Goal: Consume media (video, audio)

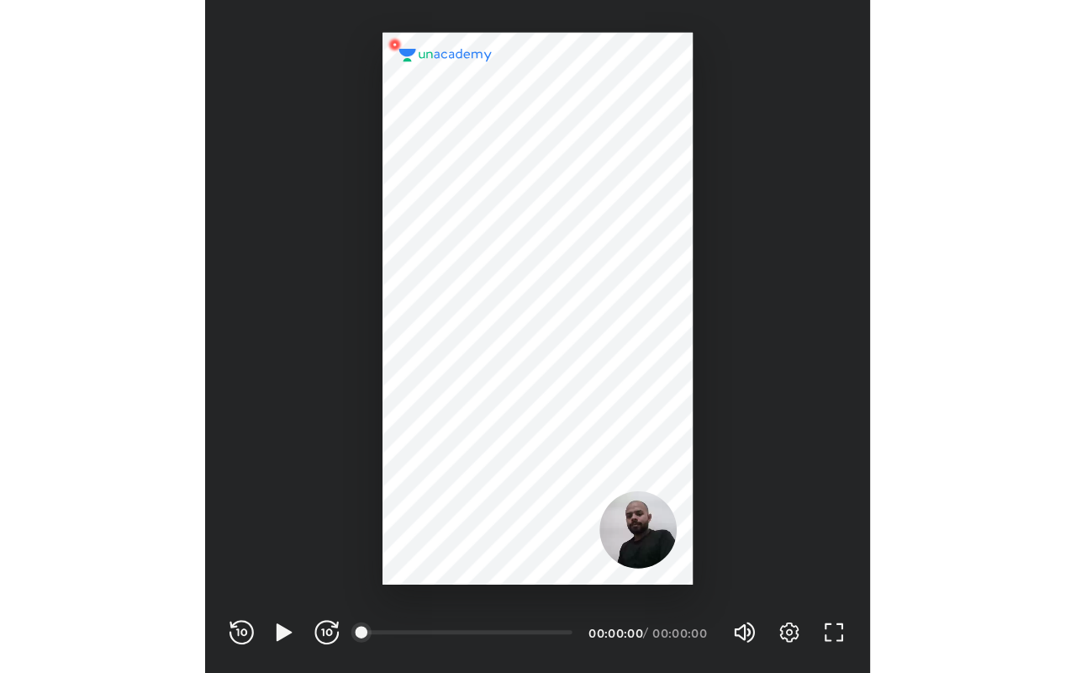
scroll to position [557, 552]
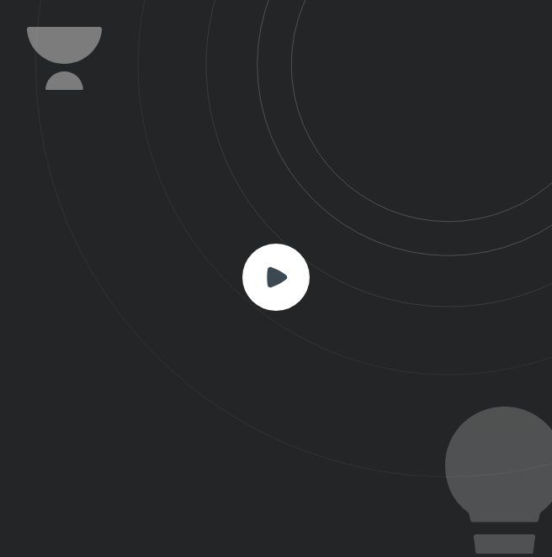
click at [283, 300] on rect at bounding box center [275, 277] width 67 height 67
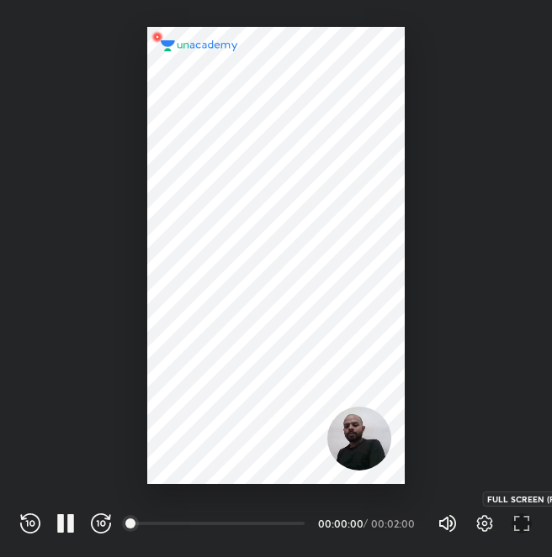
click at [525, 518] on icon "button" at bounding box center [526, 518] width 6 height 5
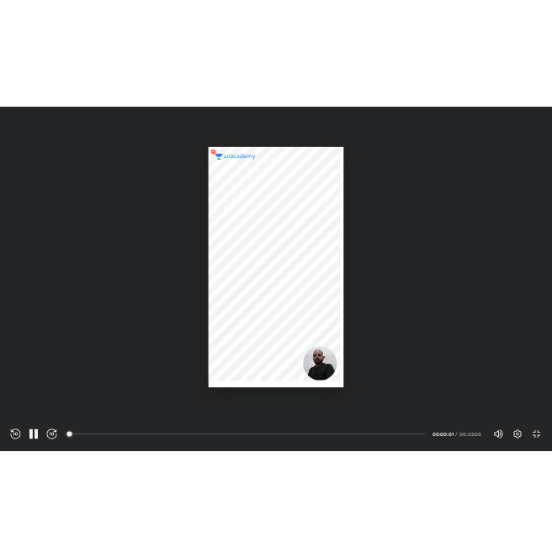
scroll to position [673, 1076]
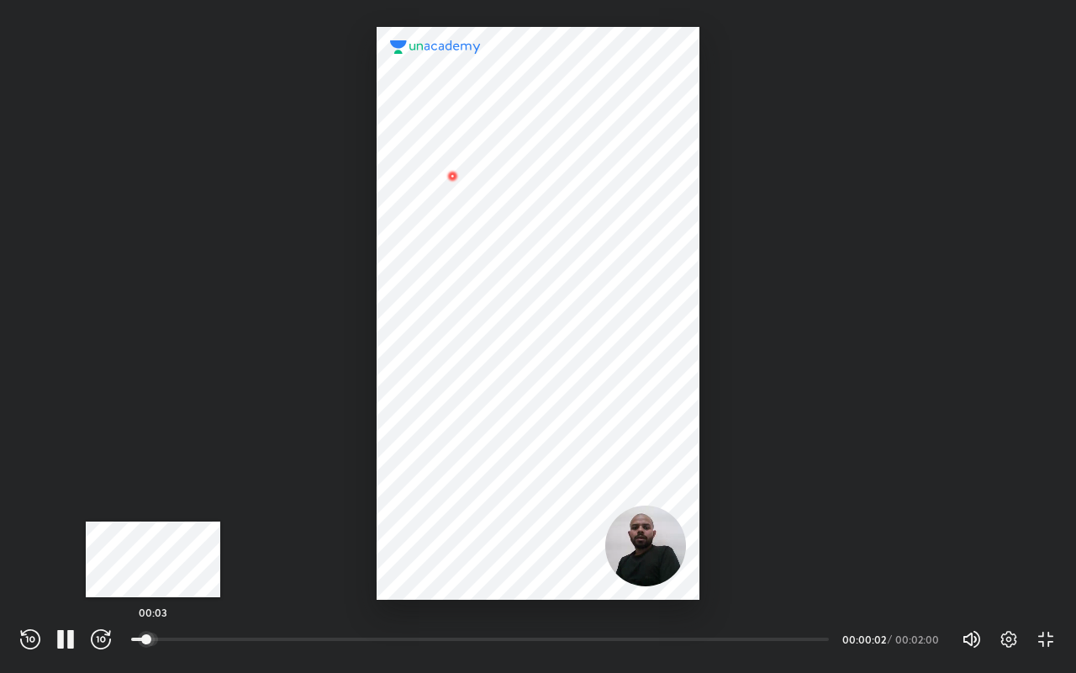
click at [155, 557] on div at bounding box center [151, 638] width 13 height 13
click at [160, 557] on div at bounding box center [152, 638] width 13 height 13
click at [169, 557] on div at bounding box center [162, 638] width 13 height 13
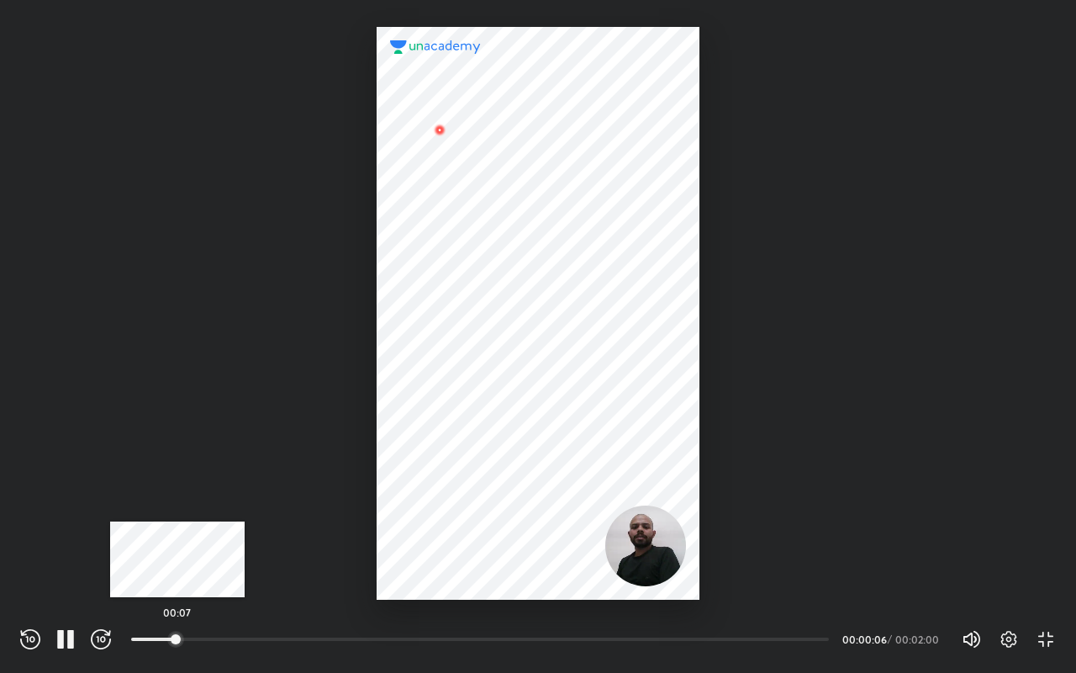
click at [182, 557] on div at bounding box center [175, 638] width 13 height 13
click at [188, 557] on div at bounding box center [183, 638] width 13 height 13
click at [160, 557] on div at bounding box center [152, 638] width 13 height 13
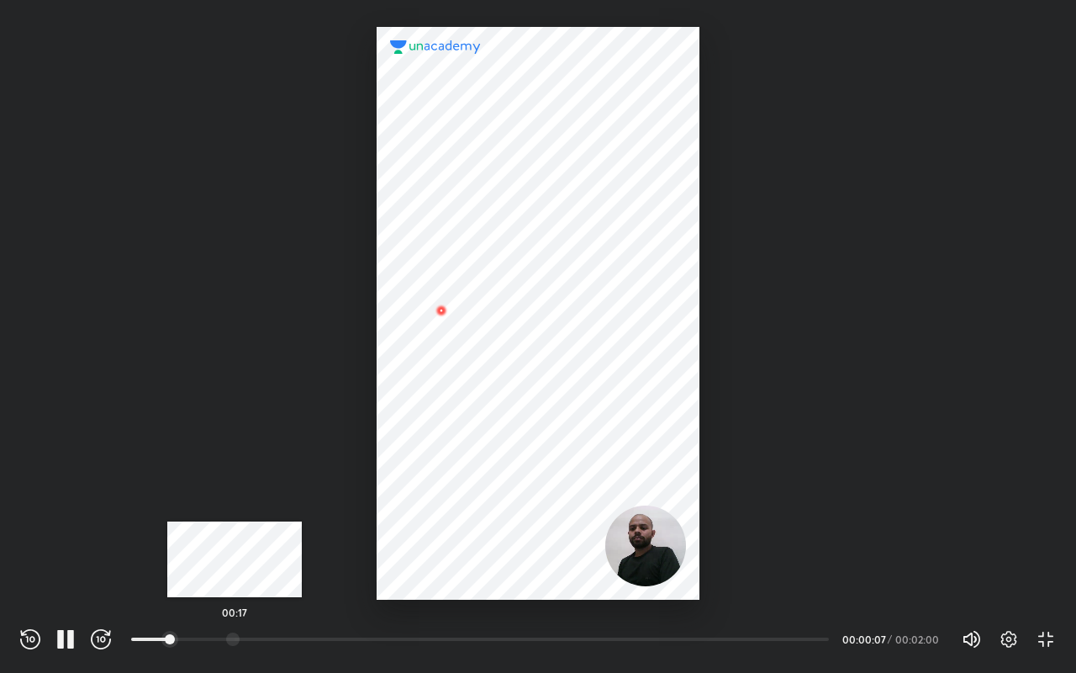
click at [235, 557] on div at bounding box center [232, 638] width 13 height 13
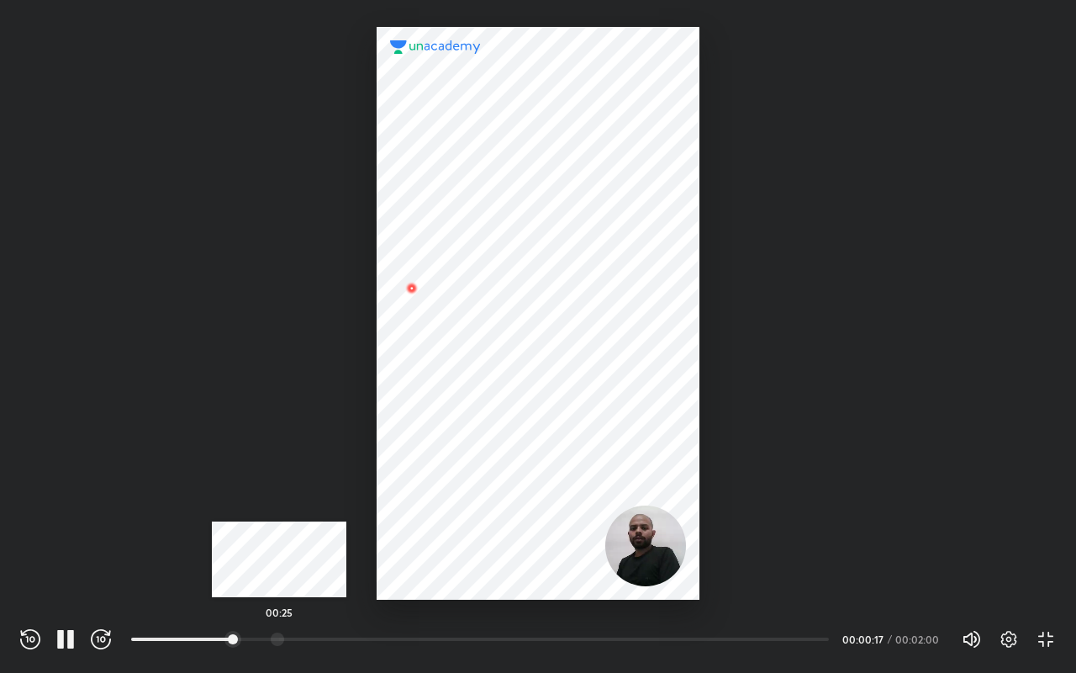
click at [284, 557] on div at bounding box center [277, 638] width 13 height 13
click at [314, 557] on div "00:27" at bounding box center [486, 639] width 711 height 20
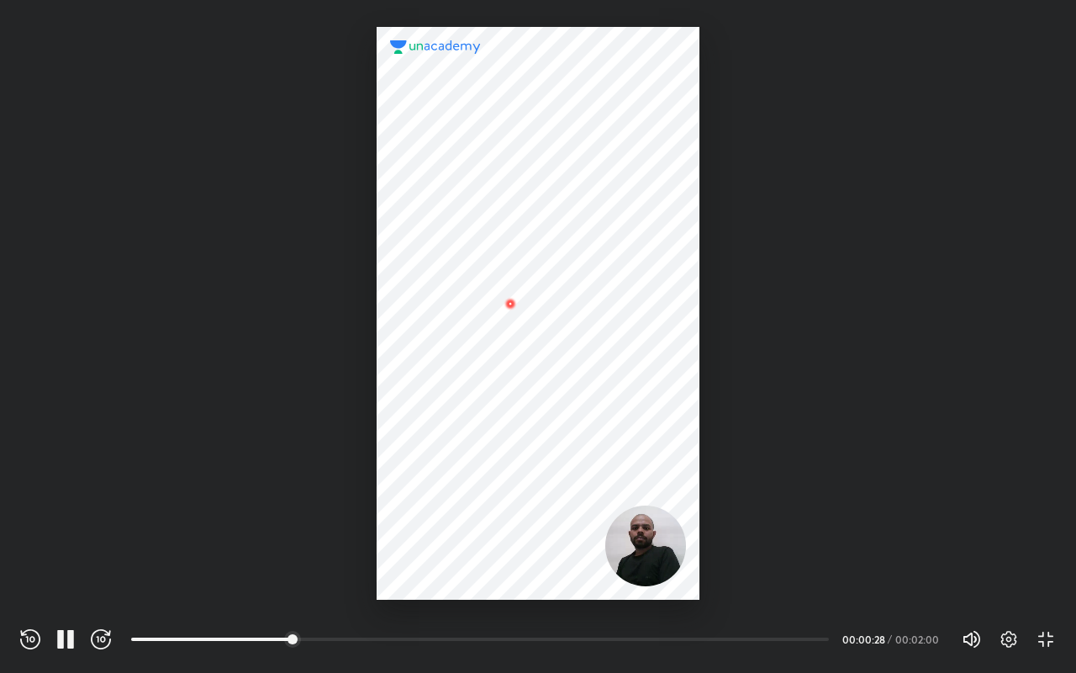
click at [350, 557] on div "00:30" at bounding box center [486, 639] width 711 height 20
click at [368, 557] on div "REWIND (J) PAUSE (K) FORWARD (L) 00:30 00:00:28 / 00:02:00 Volume (M) 100% Sett…" at bounding box center [538, 638] width 1036 height 25
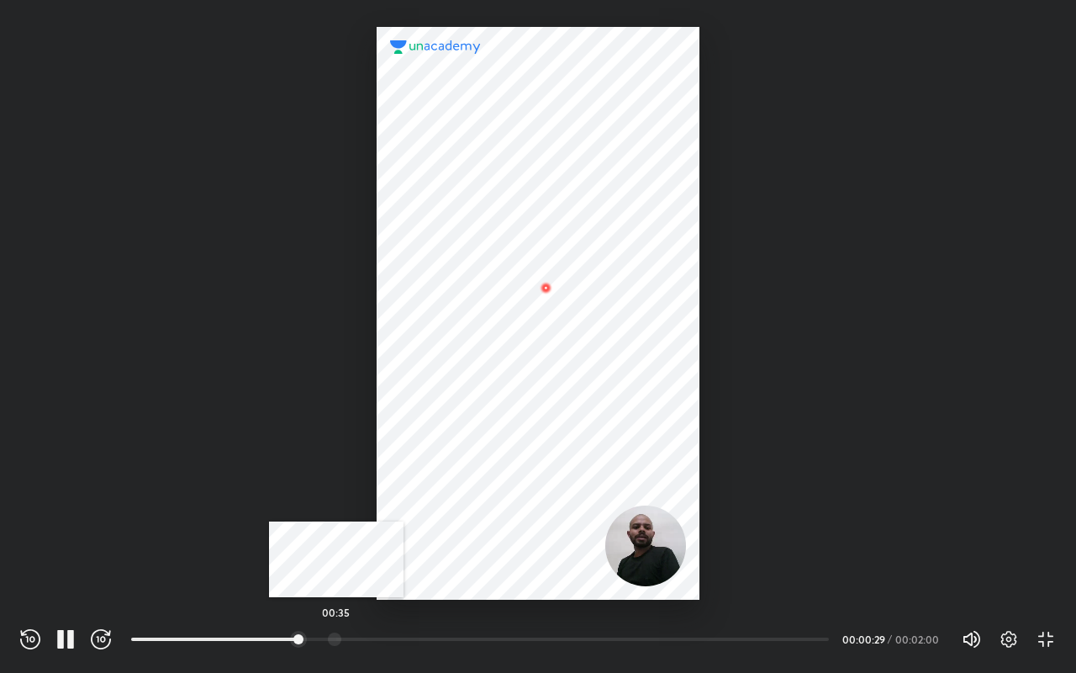
click at [336, 557] on div at bounding box center [334, 638] width 13 height 13
drag, startPoint x: 353, startPoint y: 640, endPoint x: 370, endPoint y: 639, distance: 16.8
click at [341, 557] on div at bounding box center [334, 638] width 13 height 13
drag, startPoint x: 375, startPoint y: 639, endPoint x: 385, endPoint y: 638, distance: 10.1
click at [375, 557] on div at bounding box center [368, 638] width 13 height 13
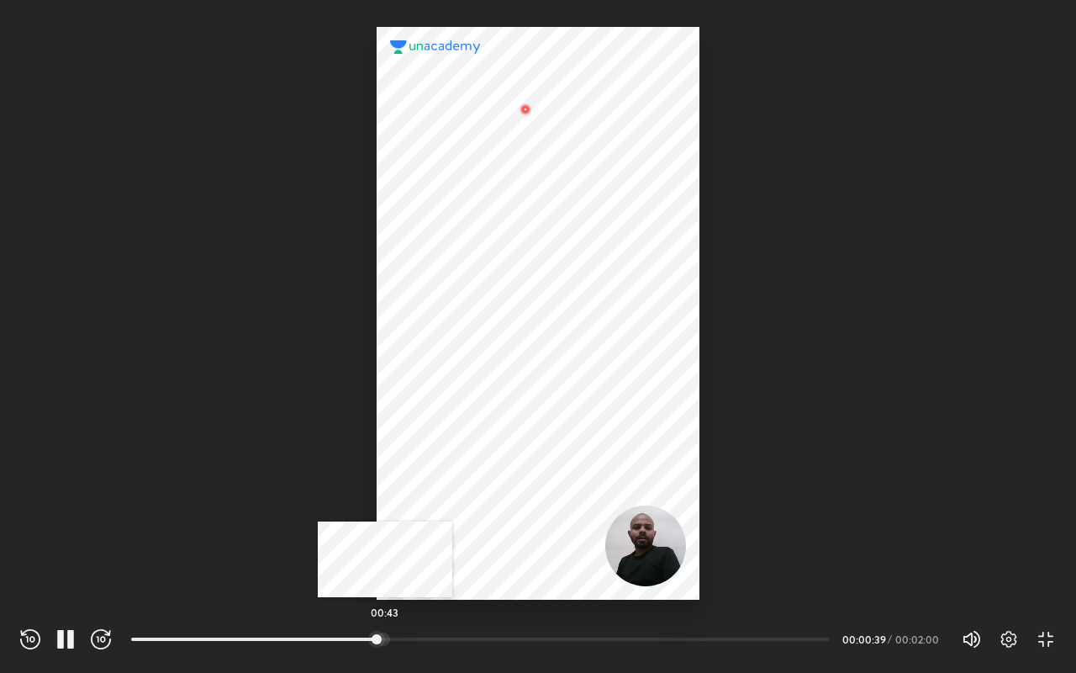
click at [387, 557] on div at bounding box center [383, 638] width 13 height 13
drag, startPoint x: 420, startPoint y: 257, endPoint x: 567, endPoint y: 255, distance: 146.3
click at [551, 256] on div at bounding box center [538, 313] width 322 height 573
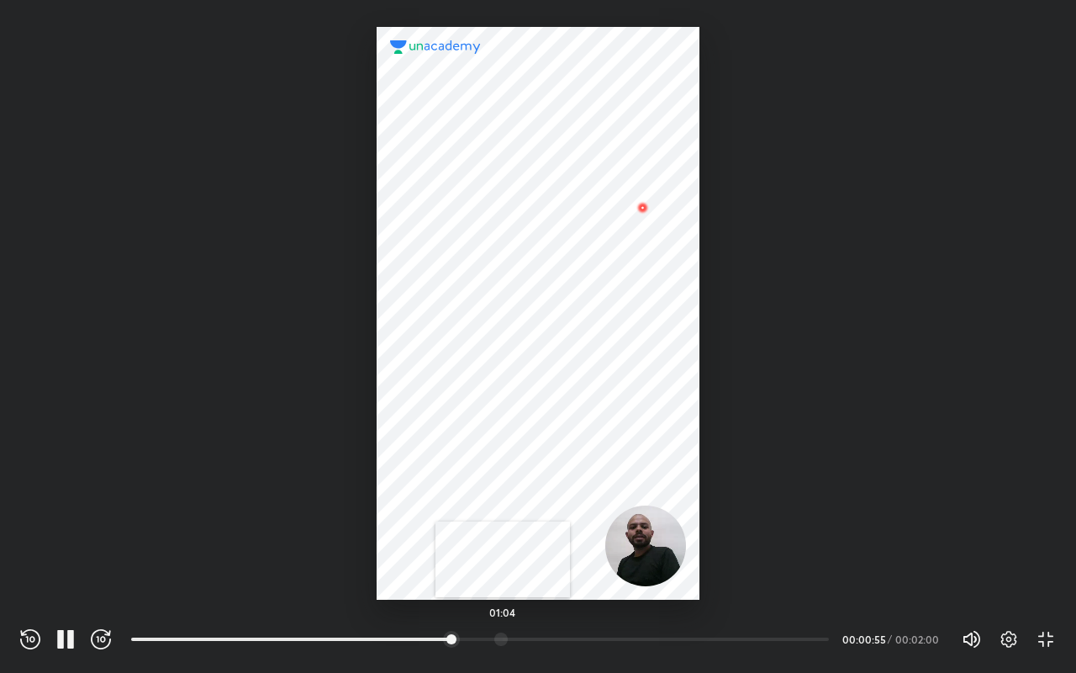
click at [504, 557] on div at bounding box center [500, 638] width 13 height 13
click at [528, 557] on div at bounding box center [526, 638] width 13 height 13
click at [534, 557] on div at bounding box center [531, 638] width 13 height 13
click at [511, 557] on div at bounding box center [510, 638] width 13 height 13
click at [503, 557] on div at bounding box center [500, 638] width 13 height 13
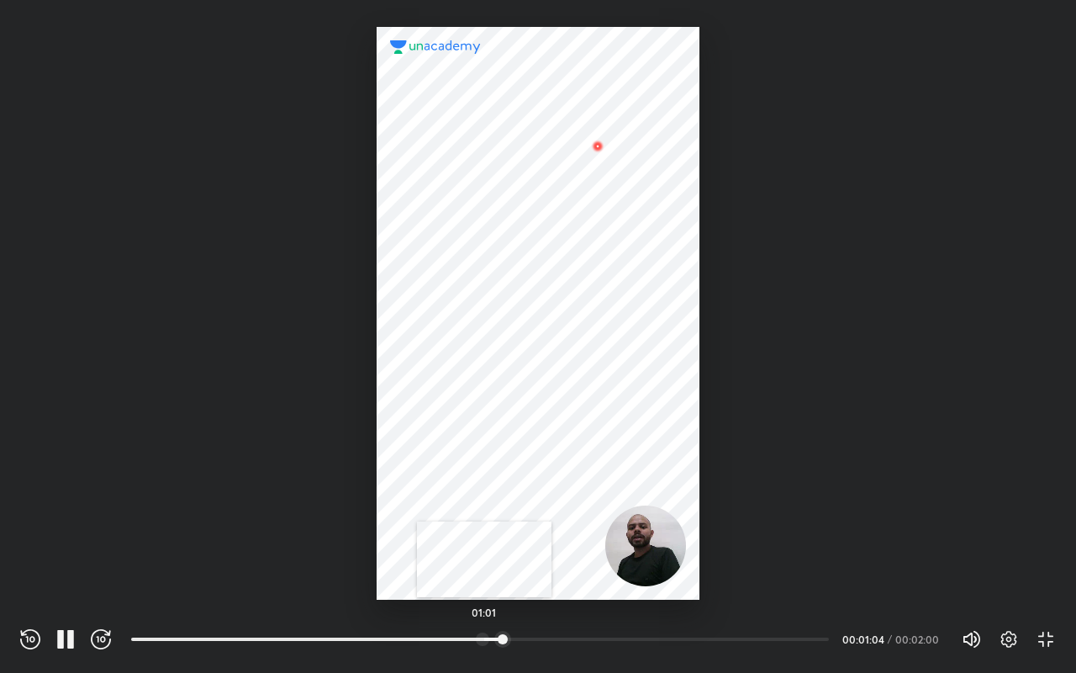
click at [483, 557] on div at bounding box center [482, 638] width 13 height 13
click at [468, 557] on div at bounding box center [474, 638] width 13 height 13
click at [444, 557] on div at bounding box center [445, 638] width 13 height 13
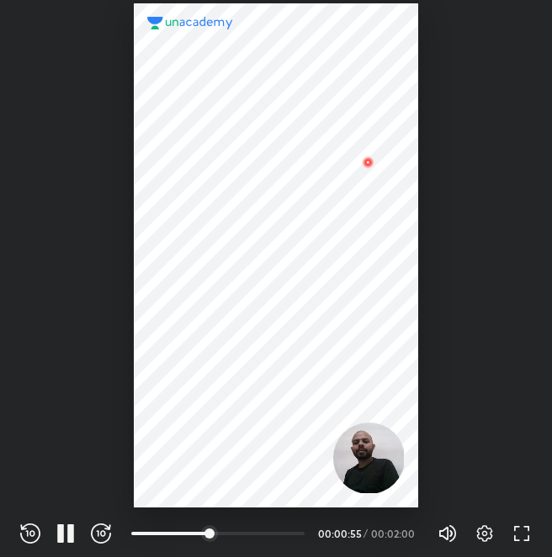
scroll to position [557, 552]
